Goal: Task Accomplishment & Management: Complete application form

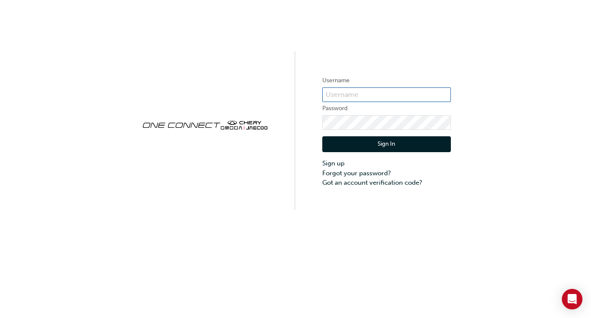
click at [349, 93] on input "text" at bounding box center [386, 94] width 129 height 15
type input "bf.[PERSON_NAME].formeloza"
click at [394, 146] on button "Sign In" at bounding box center [386, 144] width 129 height 16
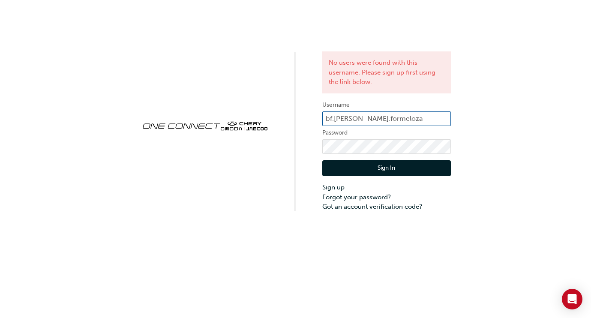
click at [425, 118] on input "bf.[PERSON_NAME].formeloza" at bounding box center [386, 118] width 129 height 15
click at [523, 137] on div "No users were found with this username. Please sign up first using the link bel…" at bounding box center [295, 106] width 591 height 212
click at [398, 173] on button "Sign In" at bounding box center [386, 168] width 129 height 16
click at [537, 142] on div "No users were found with this username. Please sign up first using the link bel…" at bounding box center [295, 106] width 591 height 212
click at [329, 188] on link "Sign up" at bounding box center [386, 187] width 129 height 10
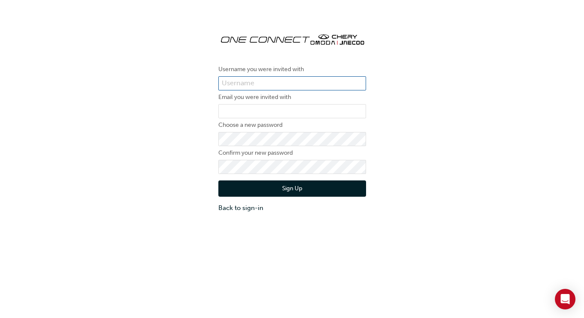
type input "bf.raymund.formeloza"
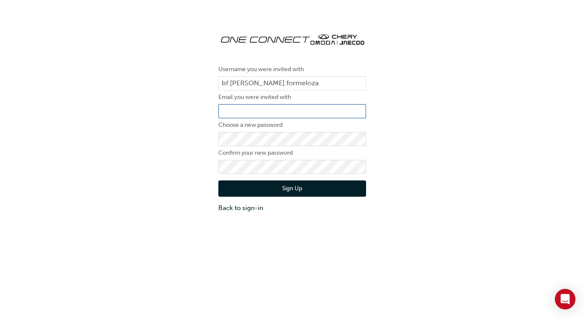
click at [265, 111] on input "email" at bounding box center [292, 111] width 148 height 15
type input "raymund.formeloza@blueflag.com.au"
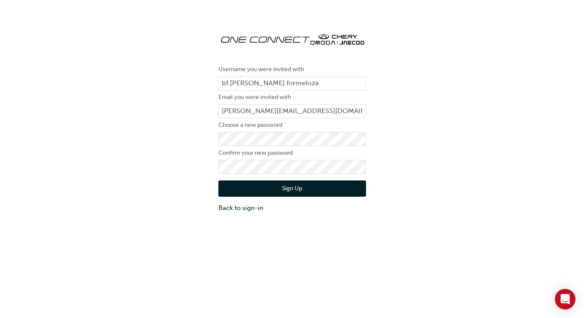
click at [241, 185] on button "Sign Up" at bounding box center [292, 188] width 148 height 16
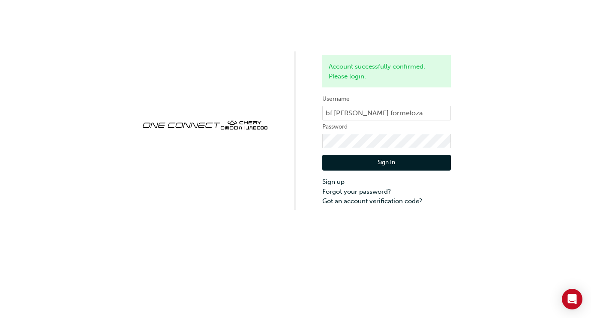
click at [404, 168] on button "Sign In" at bounding box center [386, 163] width 129 height 16
